Goal: Task Accomplishment & Management: Complete application form

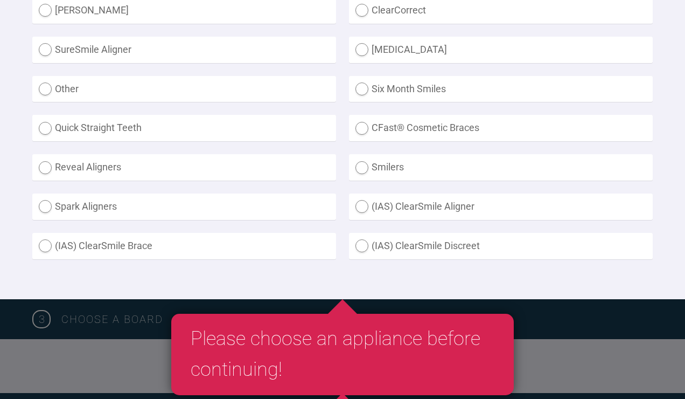
scroll to position [379, 0]
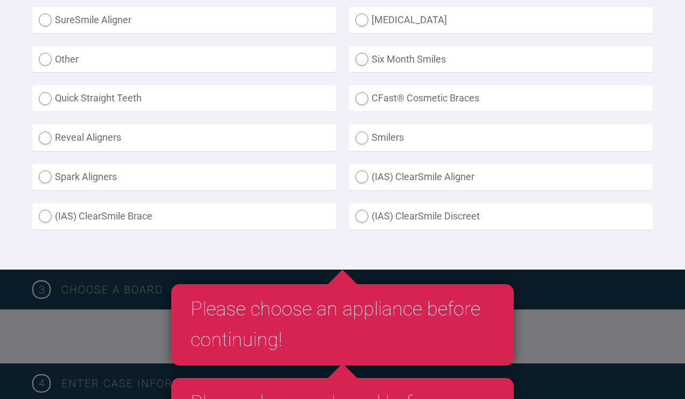
click at [92, 230] on label "(IAS) ClearSmile Brace" at bounding box center [184, 216] width 304 height 26
radio Brace "true"
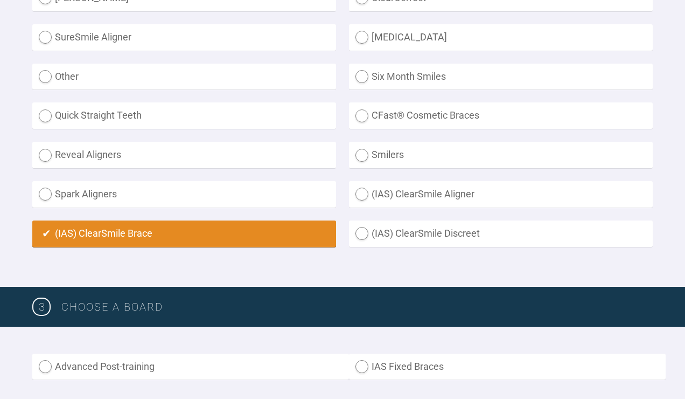
scroll to position [362, 0]
click at [101, 90] on label "Other" at bounding box center [184, 77] width 304 height 26
radio input "true"
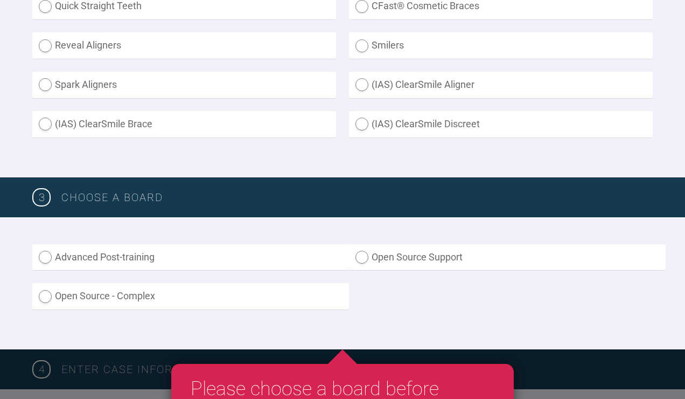
scroll to position [539, 0]
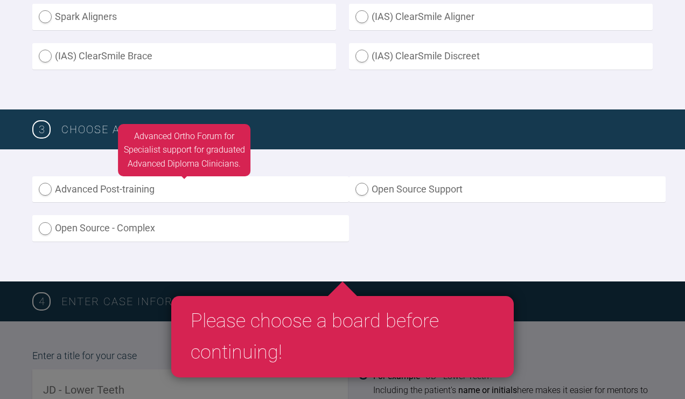
click at [87, 203] on label "Advanced Post-training" at bounding box center [190, 189] width 317 height 26
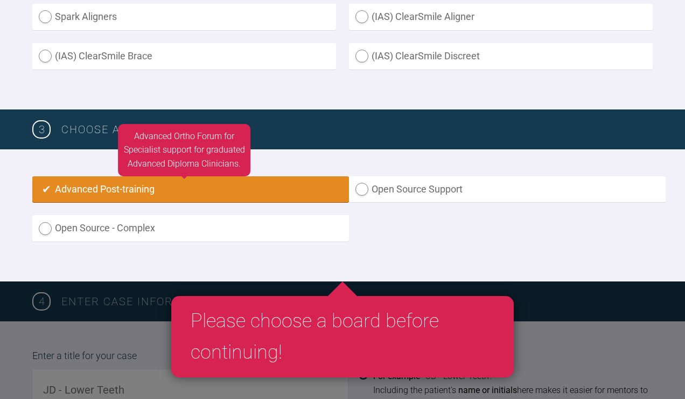
radio input "true"
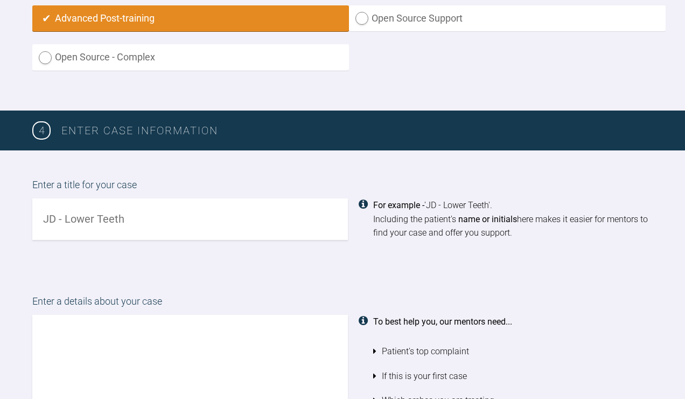
scroll to position [713, 0]
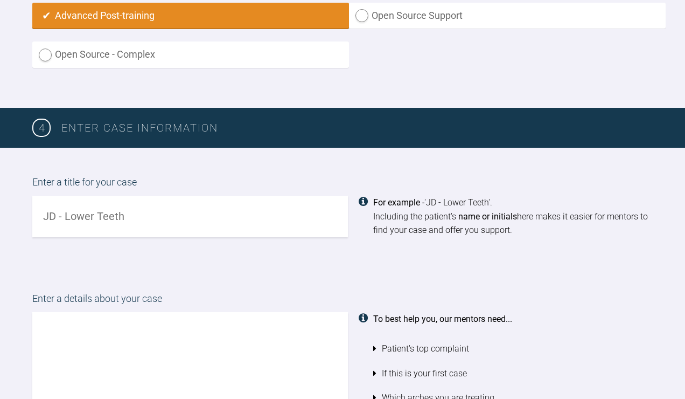
click at [75, 237] on input "text" at bounding box center [190, 216] width 316 height 41
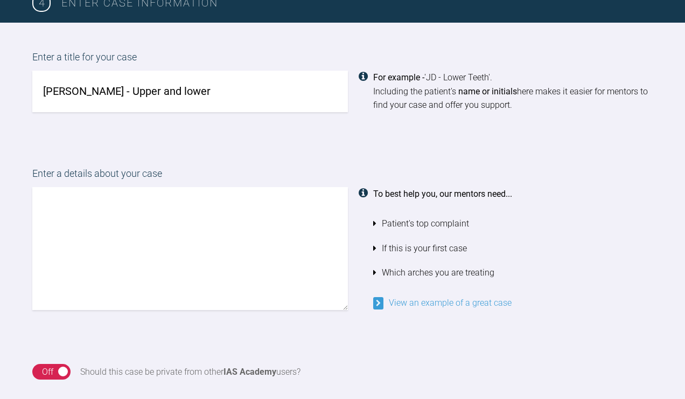
scroll to position [838, 0]
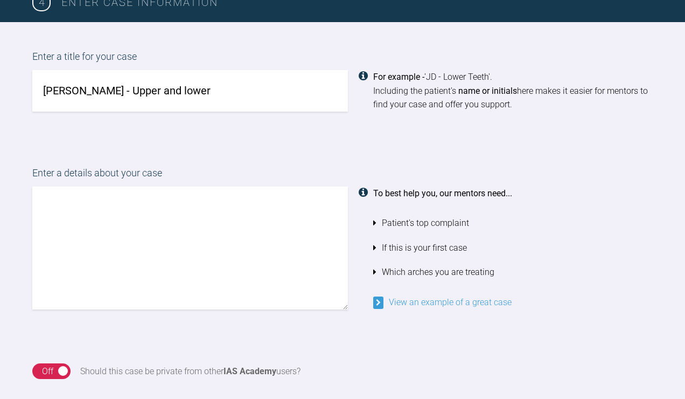
type input "[PERSON_NAME] - Upper and lower"
click at [109, 260] on textarea at bounding box center [190, 247] width 316 height 123
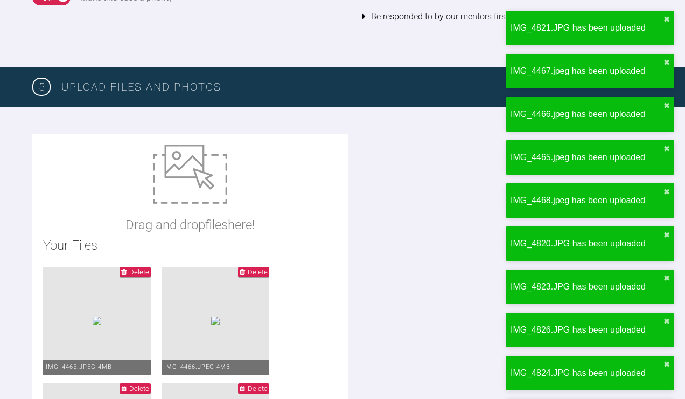
scroll to position [1309, 0]
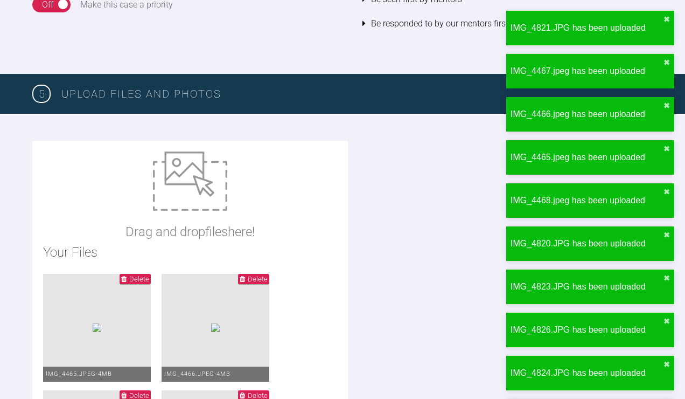
type textarea "Hi Please find attached photos and ADP. Best wishes [PERSON_NAME]"
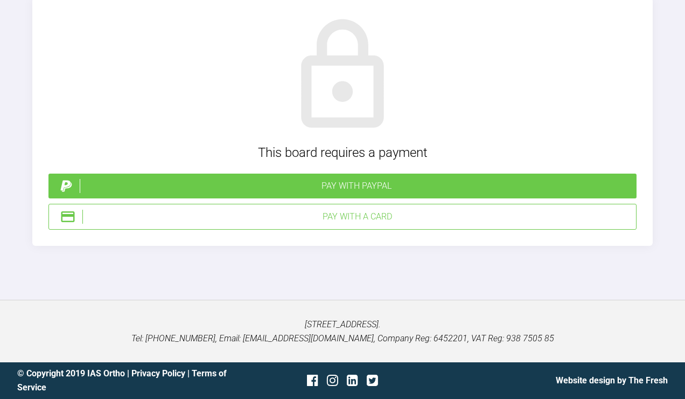
scroll to position [3314, 0]
click at [319, 224] on div "Pay with a Card" at bounding box center [357, 217] width 550 height 14
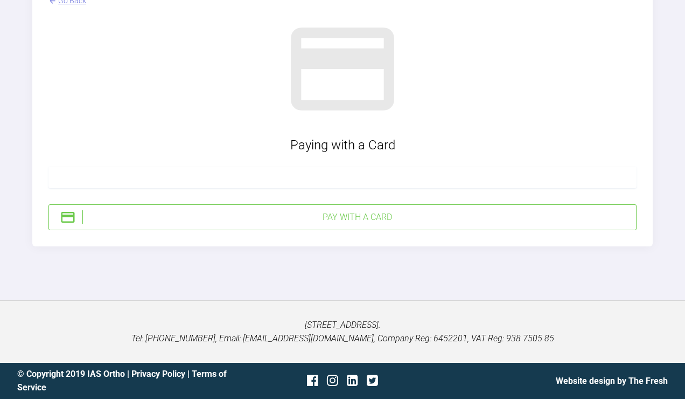
click at [453, 224] on div "Pay with a Card" at bounding box center [357, 217] width 550 height 14
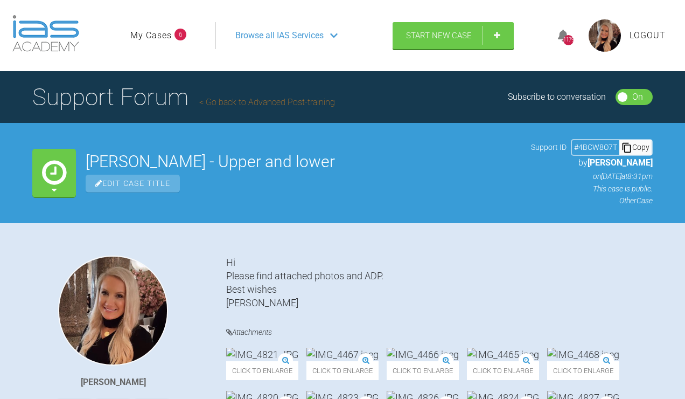
click at [152, 43] on link "My Cases" at bounding box center [150, 36] width 41 height 14
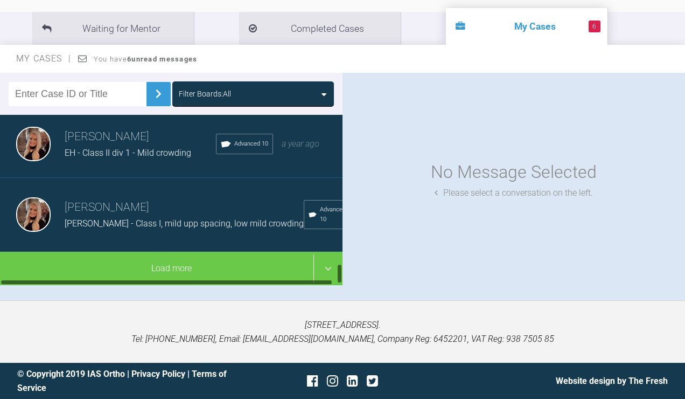
scroll to position [1253, 0]
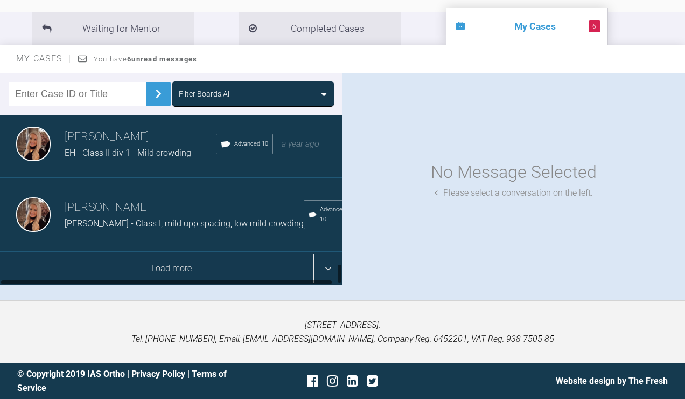
click at [147, 285] on div "Load more" at bounding box center [171, 268] width 343 height 33
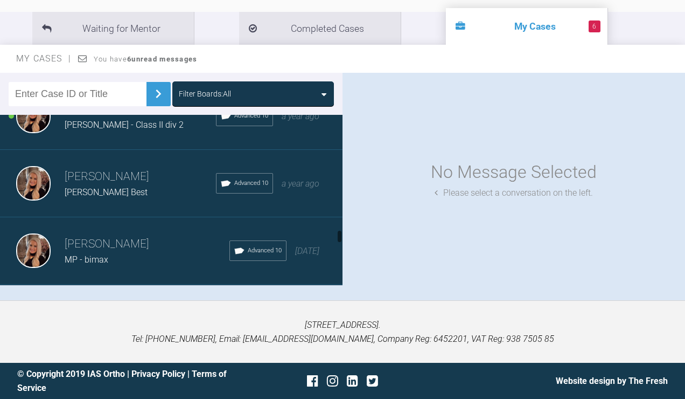
scroll to position [1934, 0]
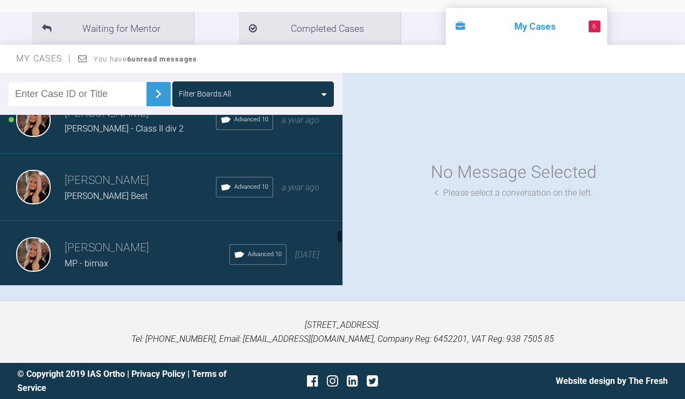
click at [158, 154] on div "[PERSON_NAME] [PERSON_NAME] - Class II div 2 Advanced 10 a year ago" at bounding box center [171, 119] width 343 height 67
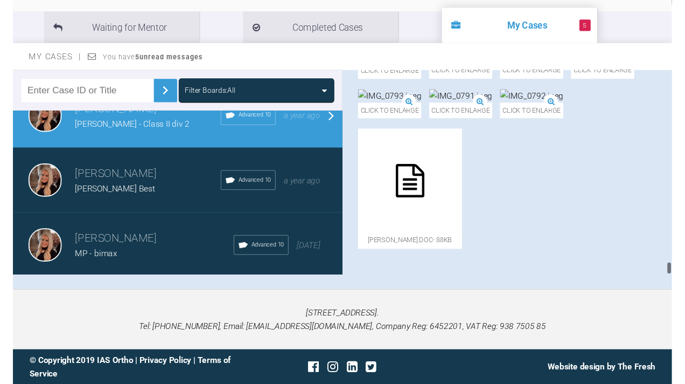
scroll to position [10873, 0]
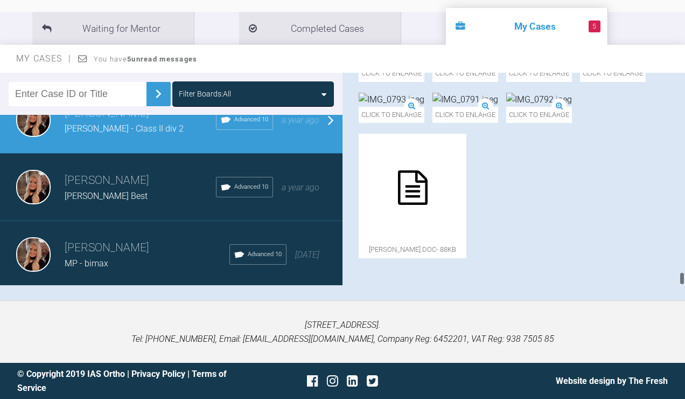
click at [467, 171] on div at bounding box center [413, 188] width 108 height 108
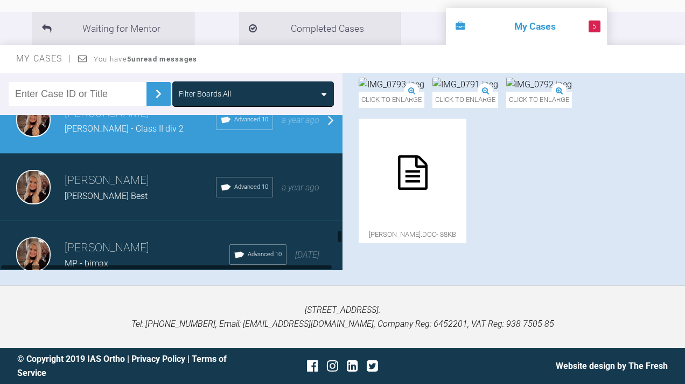
click at [467, 177] on div at bounding box center [413, 173] width 108 height 108
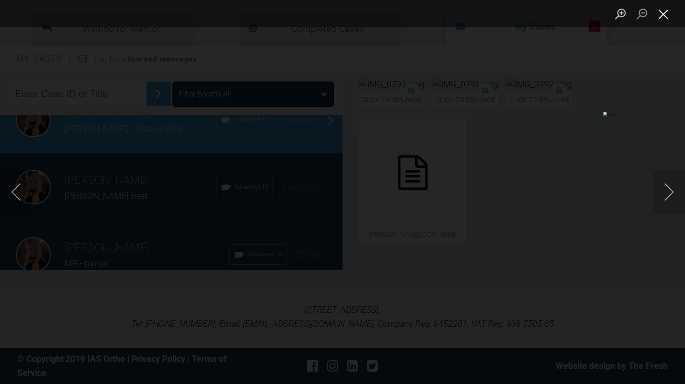
click at [664, 12] on button "Close lightbox" at bounding box center [664, 13] width 22 height 19
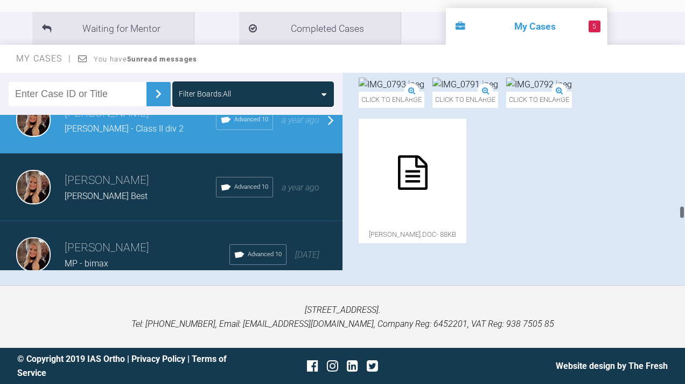
scroll to position [7880, 0]
